Goal: Register for event/course

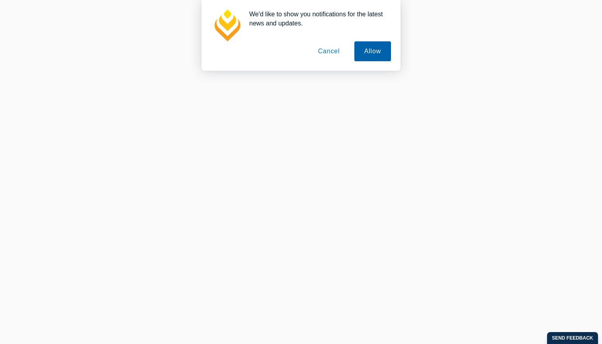
click at [376, 51] on button "Allow" at bounding box center [372, 51] width 37 height 20
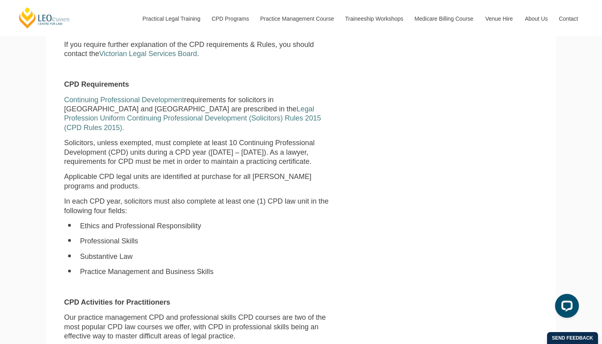
scroll to position [399, 0]
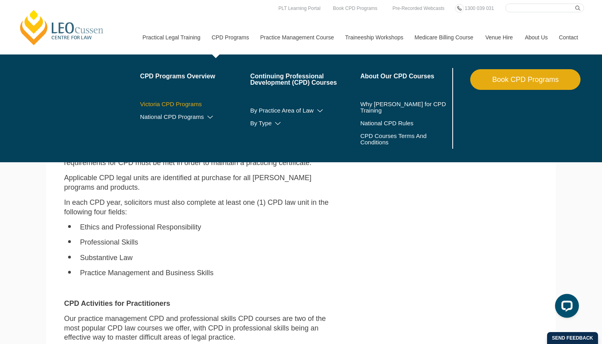
click at [179, 104] on link "Victoria CPD Programs" at bounding box center [195, 104] width 110 height 6
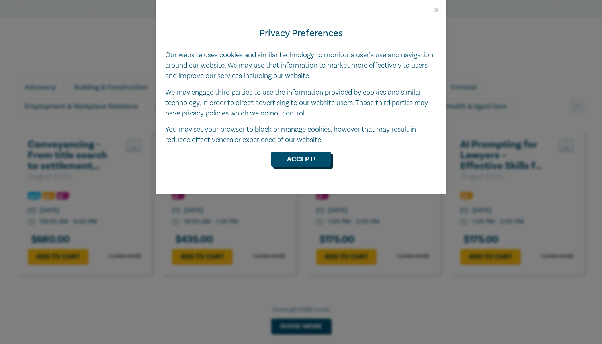
click at [303, 156] on button "Accept!" at bounding box center [301, 159] width 60 height 15
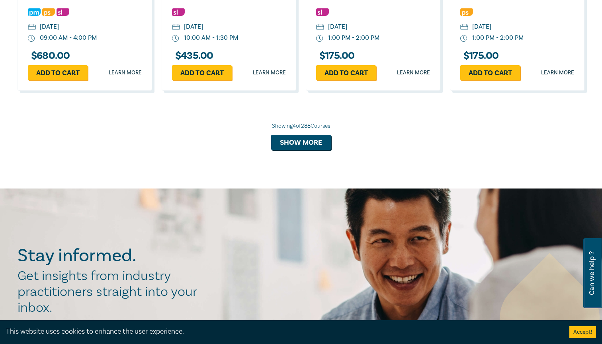
scroll to position [698, 0]
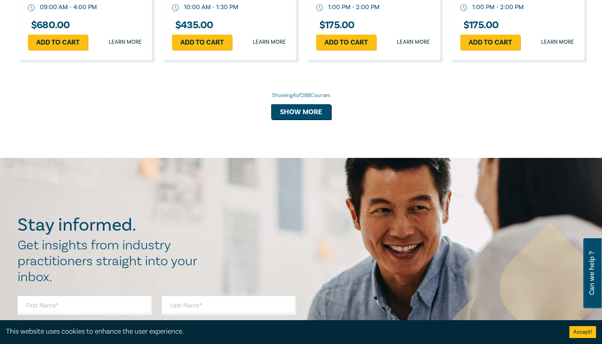
click at [303, 100] on div "Showing 4 of 288 Courses Show more" at bounding box center [301, 106] width 567 height 28
click at [303, 104] on button "Show more" at bounding box center [301, 111] width 60 height 15
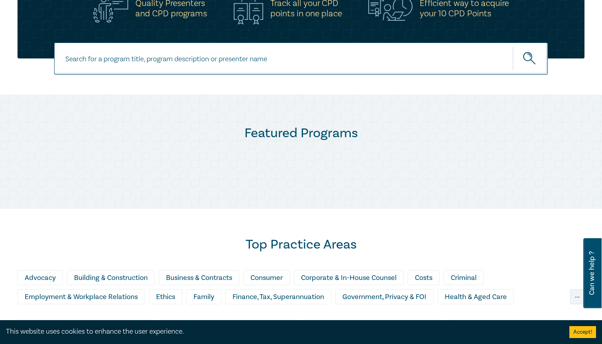
scroll to position [303, 0]
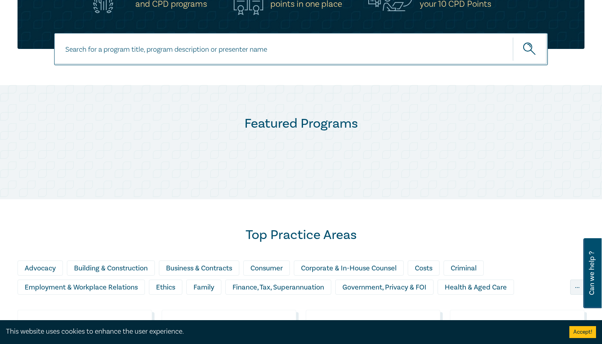
click at [238, 52] on input at bounding box center [300, 49] width 493 height 32
type input "conveyancing"
click at [530, 49] on button "submit" at bounding box center [529, 49] width 35 height 24
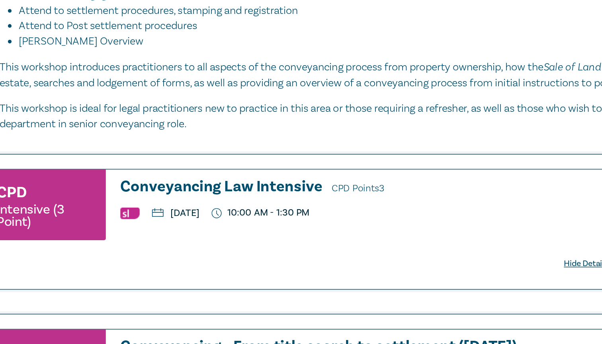
scroll to position [564, 0]
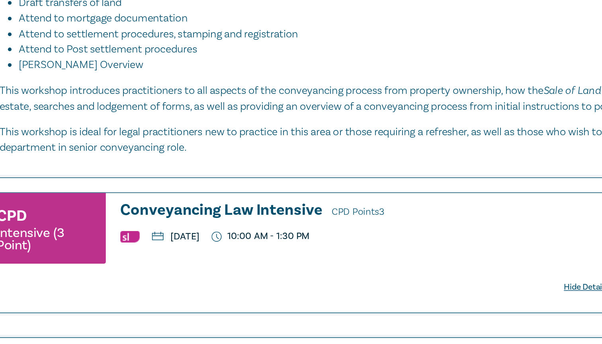
click at [137, 135] on h3 "Conveyancing Law Intensive CPD Points 3" at bounding box center [268, 139] width 327 height 12
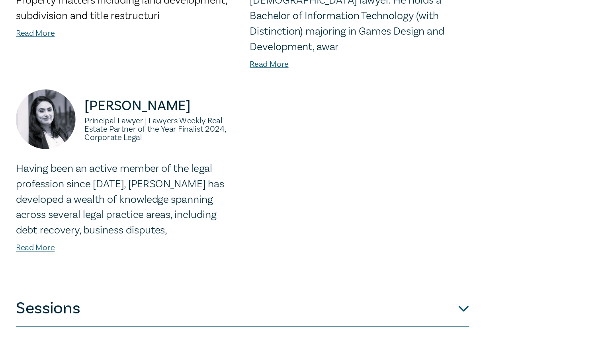
scroll to position [294, 0]
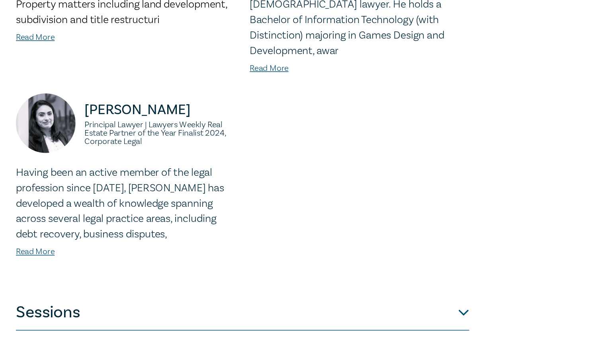
click at [118, 197] on button "Sessions" at bounding box center [169, 209] width 302 height 24
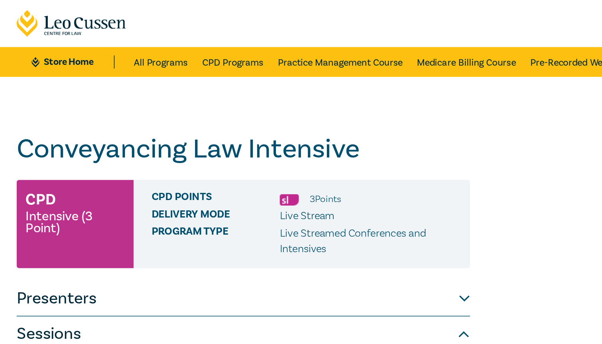
scroll to position [0, 0]
